Goal: Navigation & Orientation: Find specific page/section

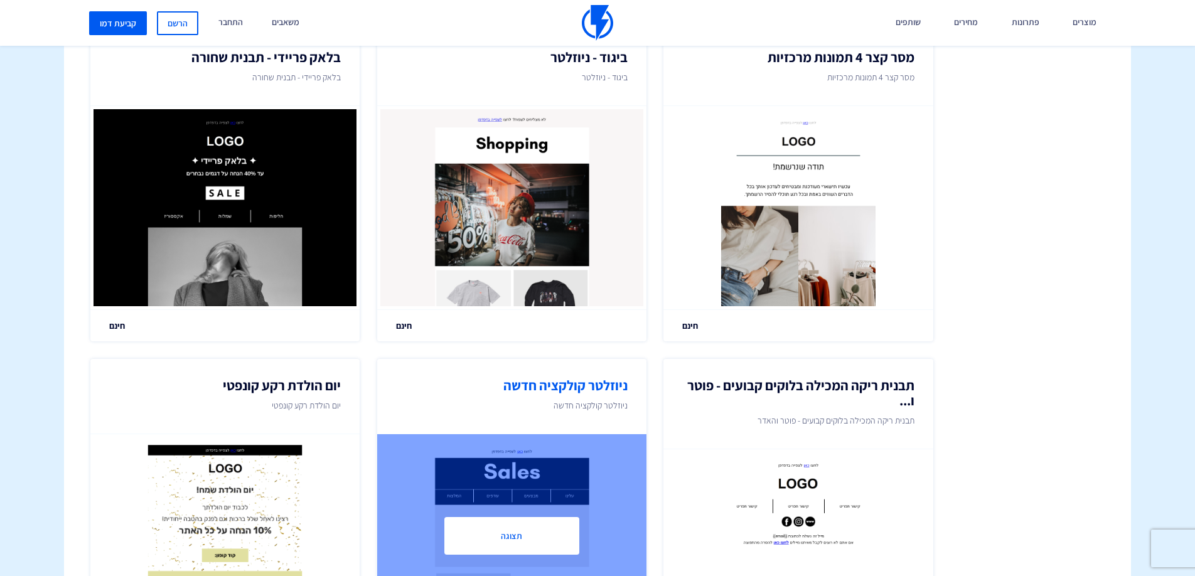
scroll to position [1399, 0]
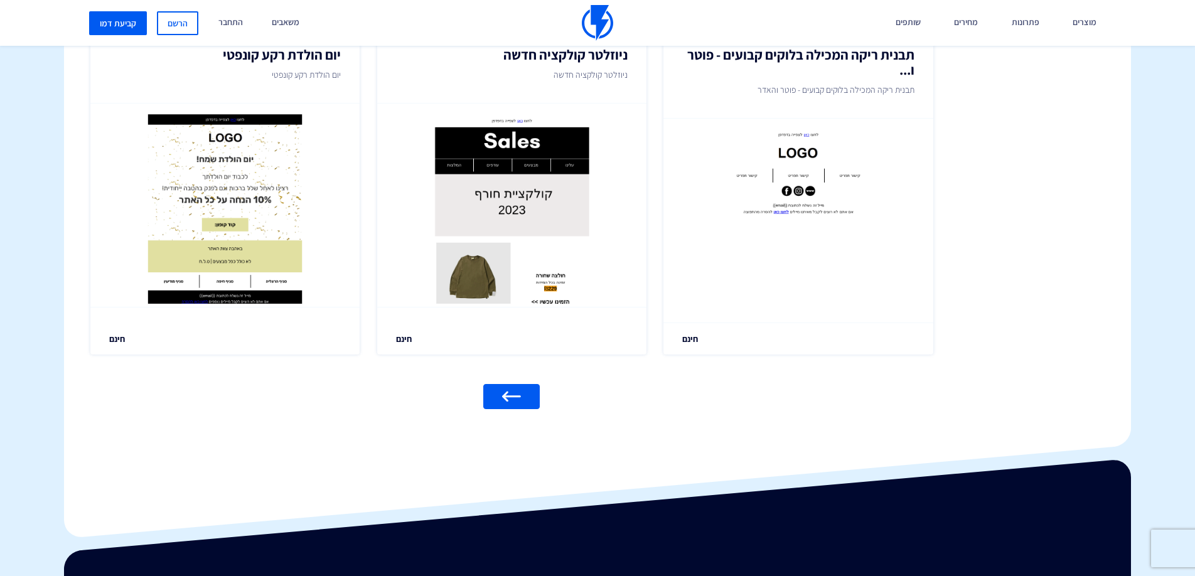
click at [527, 395] on link at bounding box center [511, 396] width 56 height 25
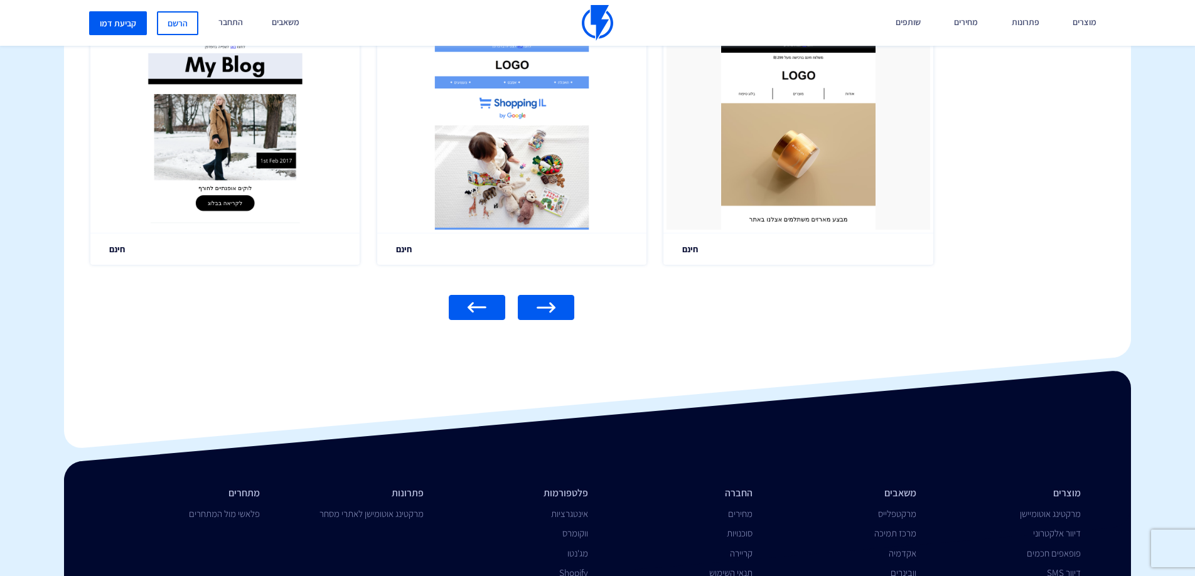
scroll to position [1497, 0]
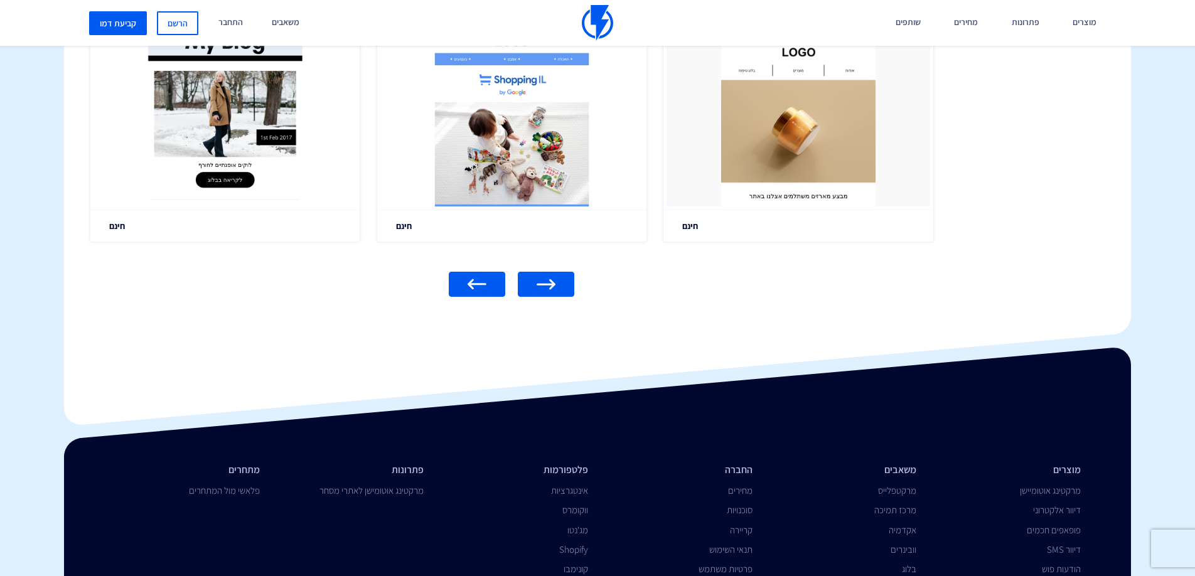
click at [476, 288] on img at bounding box center [477, 284] width 19 height 11
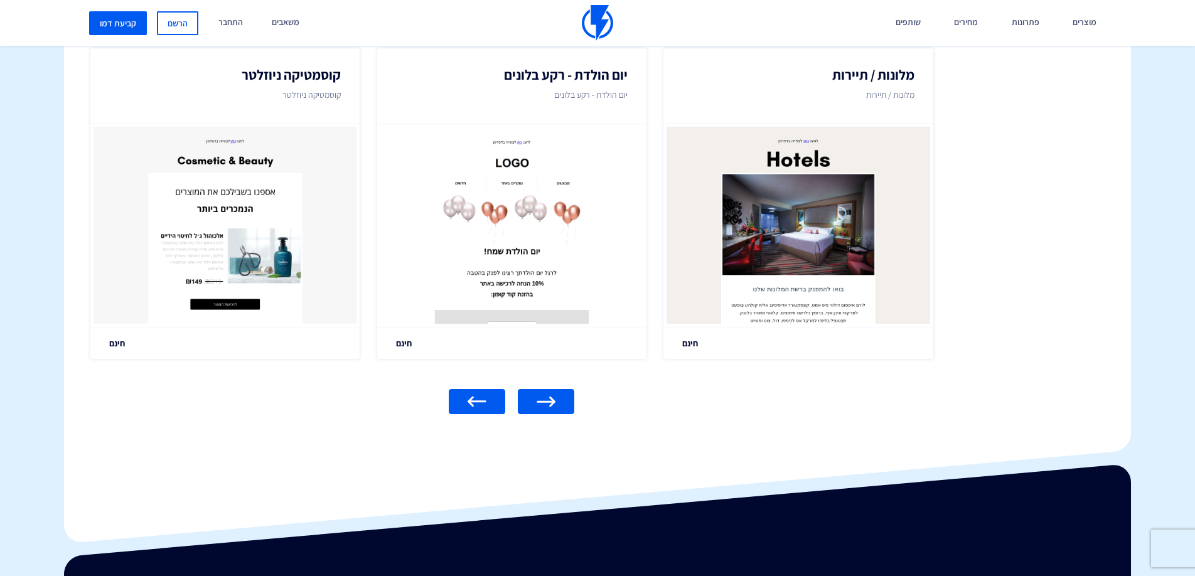
scroll to position [1429, 0]
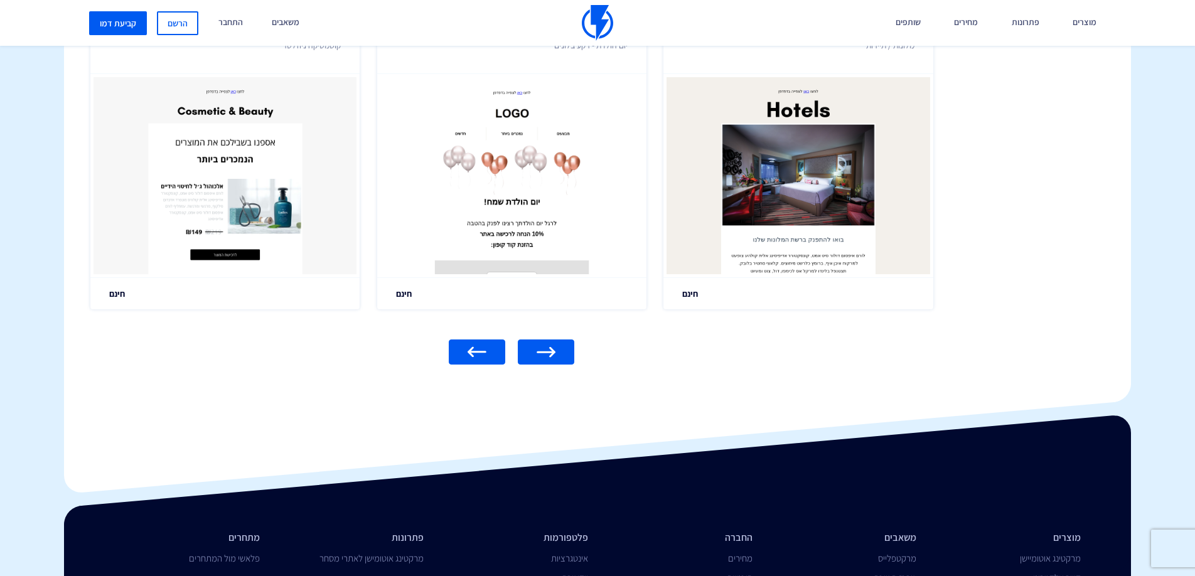
click at [461, 356] on link at bounding box center [477, 352] width 56 height 25
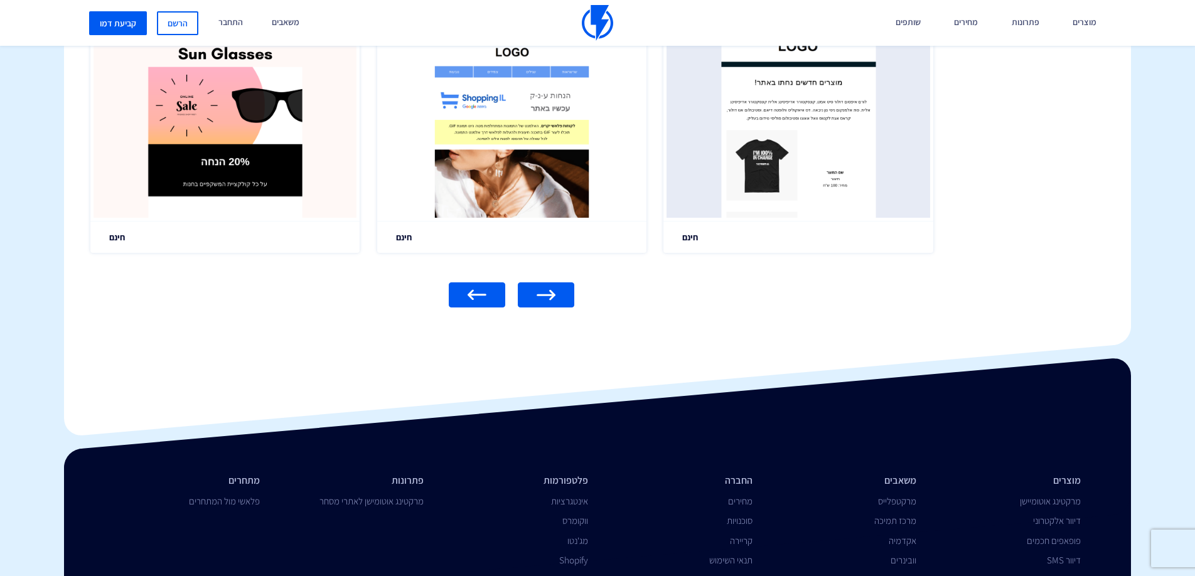
scroll to position [1546, 0]
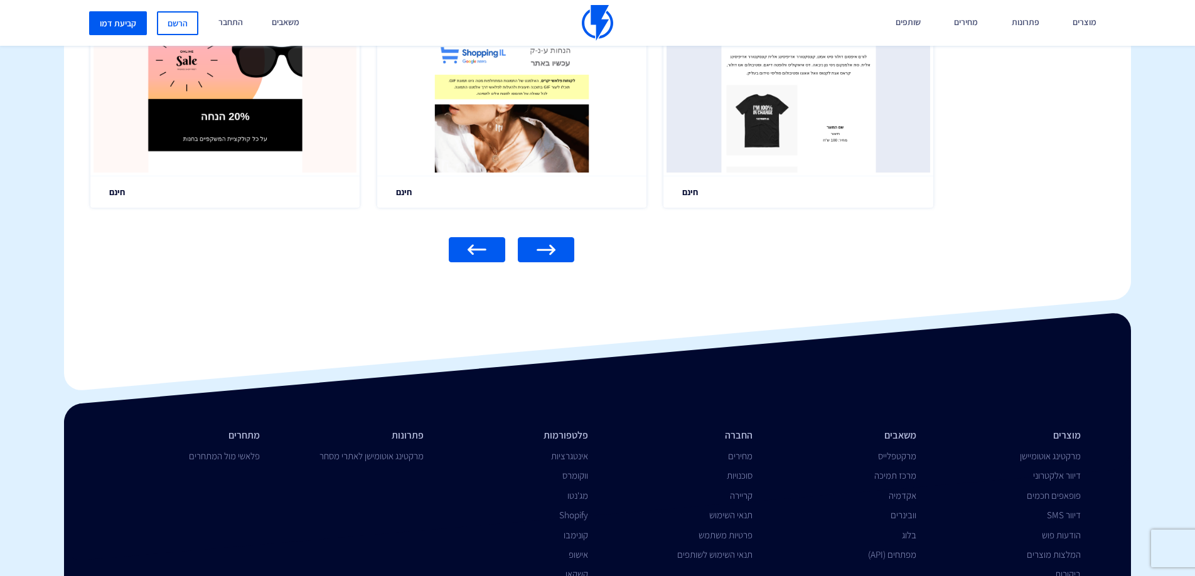
click at [489, 254] on link at bounding box center [477, 249] width 56 height 25
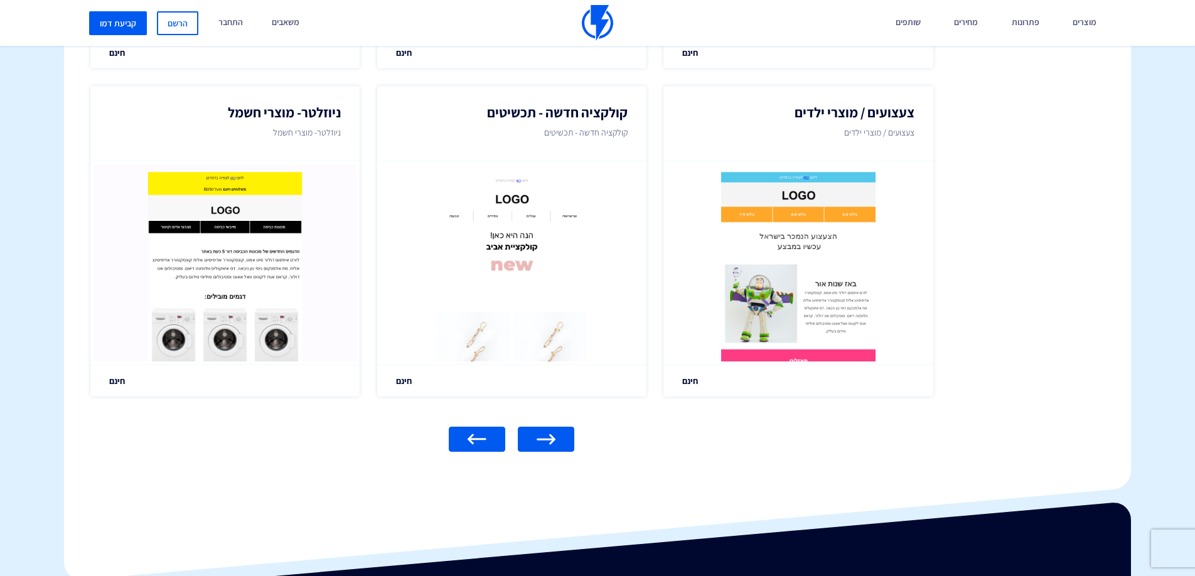
scroll to position [1382, 0]
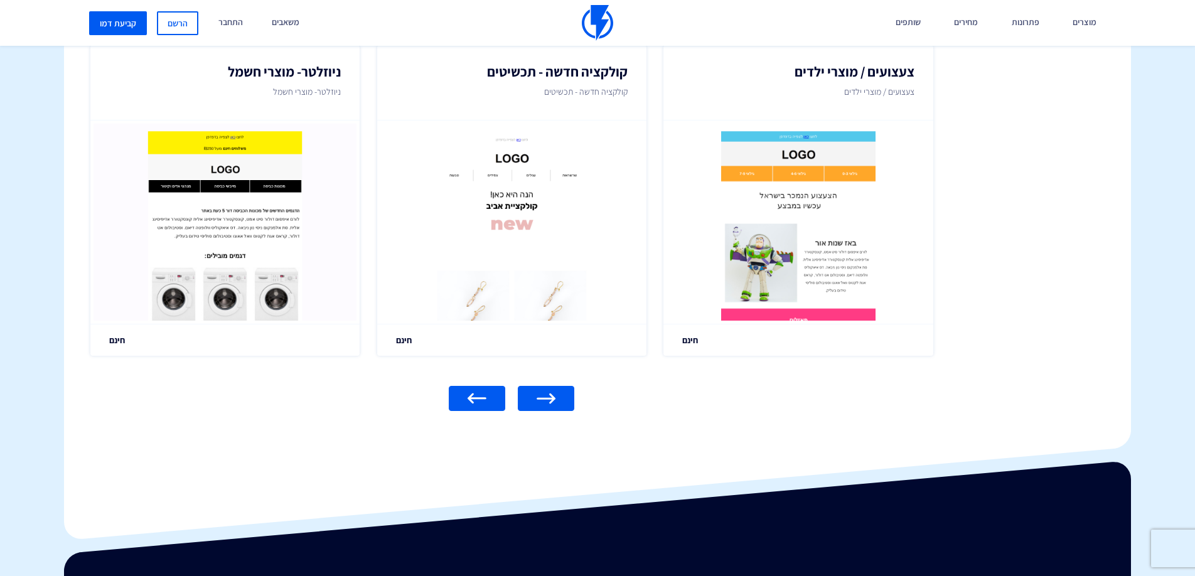
click at [464, 398] on link at bounding box center [477, 398] width 56 height 25
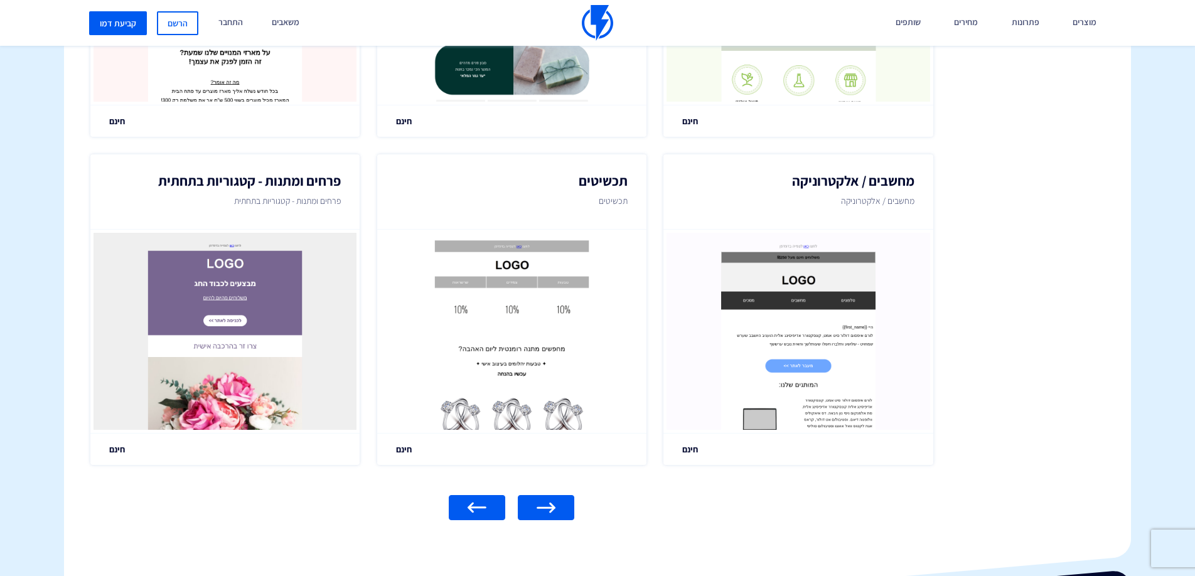
scroll to position [1461, 0]
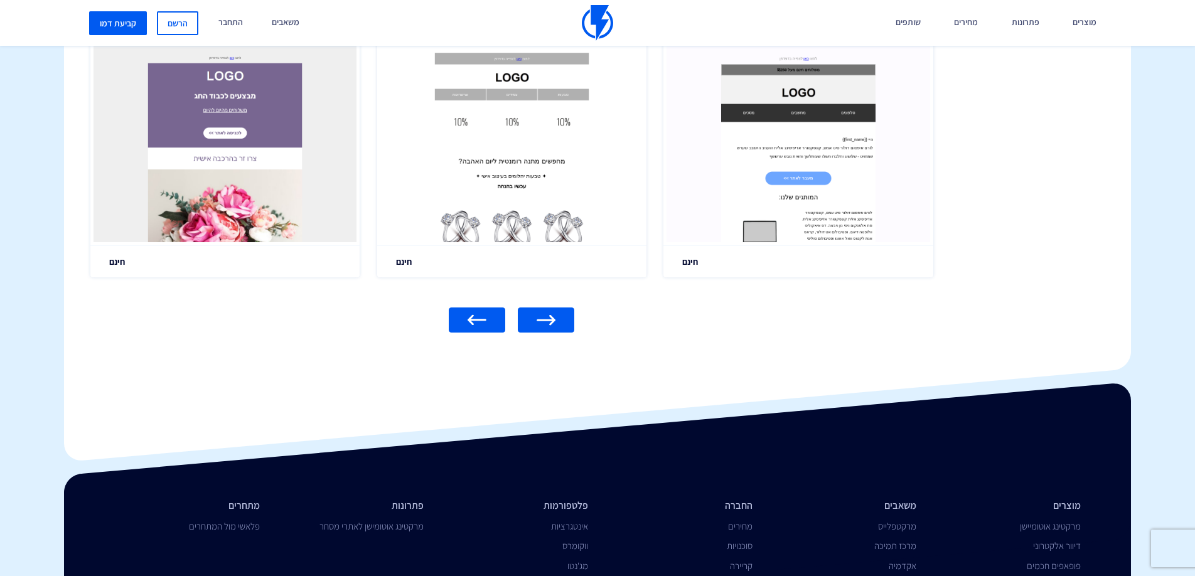
click at [478, 324] on img at bounding box center [477, 320] width 19 height 11
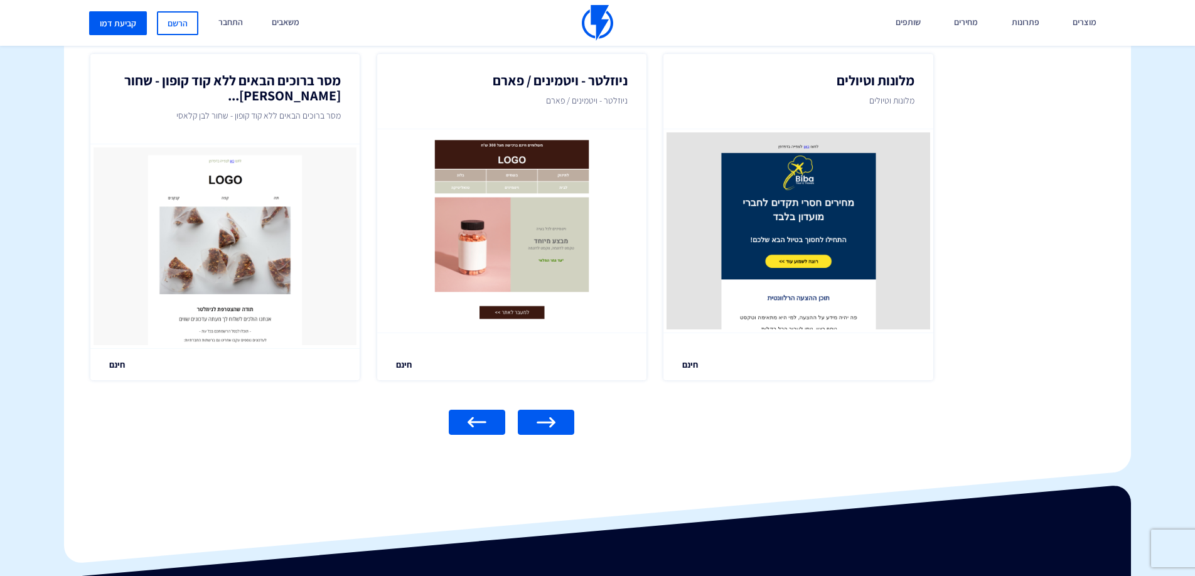
scroll to position [1487, 0]
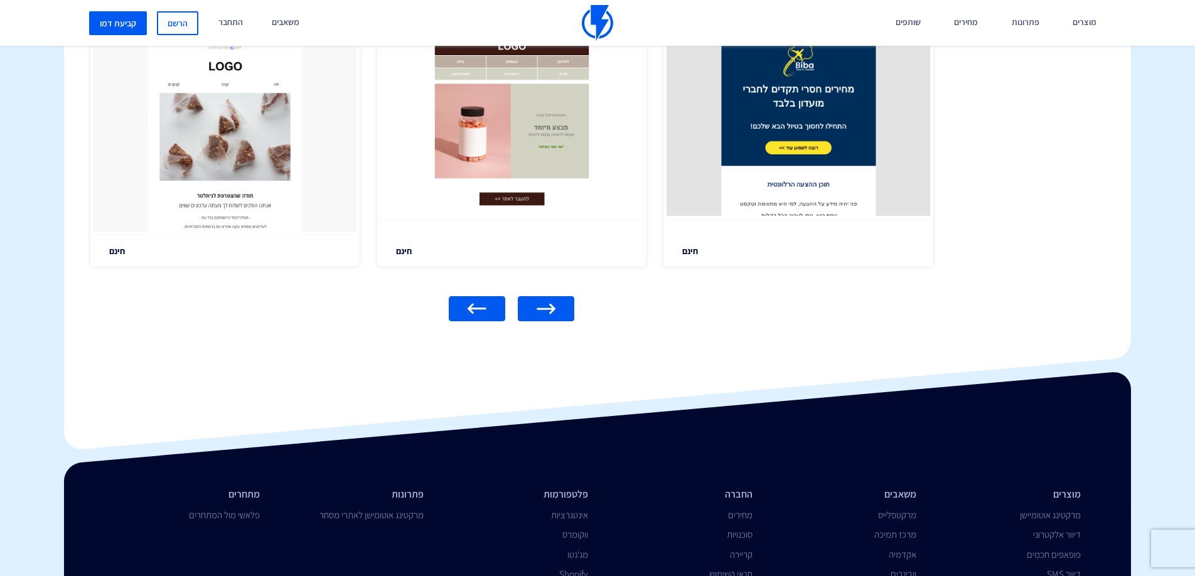
click at [470, 307] on img at bounding box center [477, 309] width 19 height 11
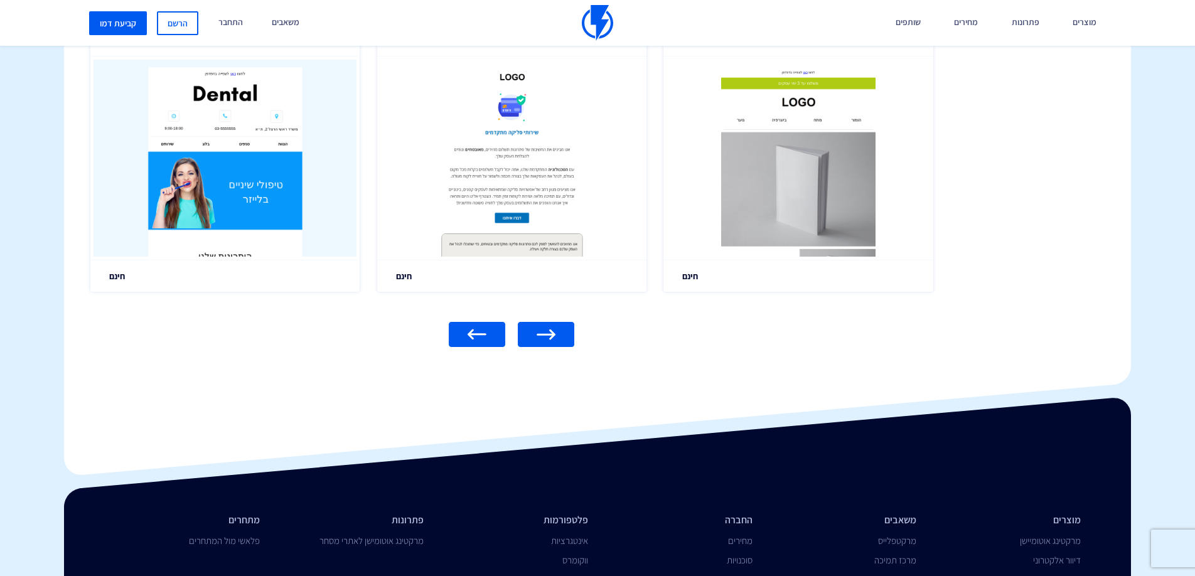
scroll to position [1459, 0]
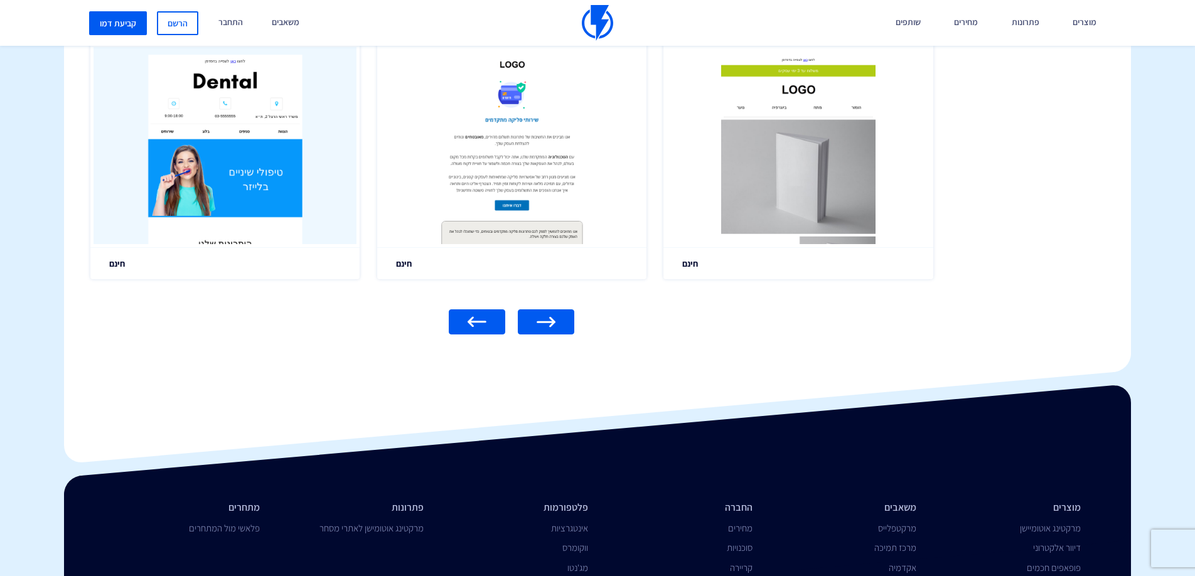
click at [473, 327] on link at bounding box center [477, 321] width 56 height 25
